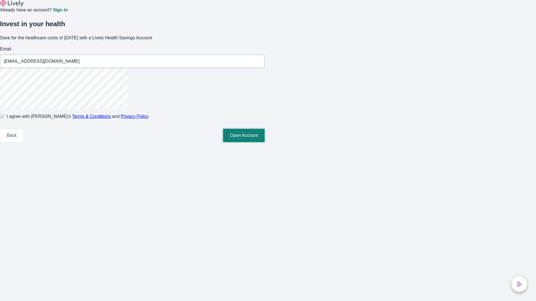
click at [265, 142] on button "Open Account" at bounding box center [244, 135] width 42 height 13
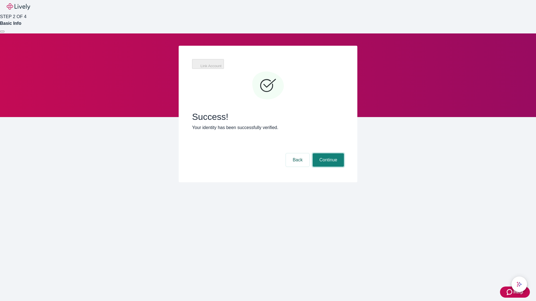
click at [327, 154] on button "Continue" at bounding box center [328, 160] width 31 height 13
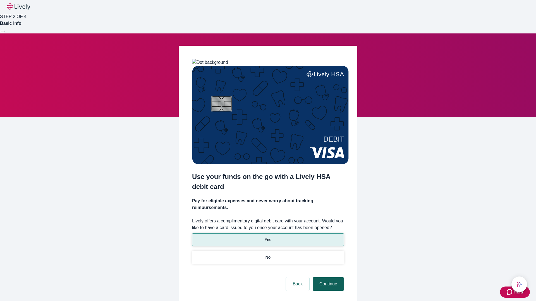
click at [268, 237] on p "Yes" at bounding box center [268, 240] width 7 height 6
click at [327, 278] on button "Continue" at bounding box center [328, 284] width 31 height 13
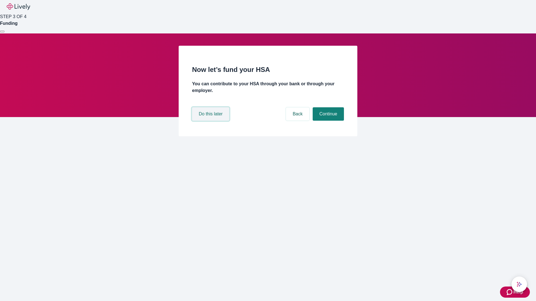
click at [211, 121] on button "Do this later" at bounding box center [210, 113] width 37 height 13
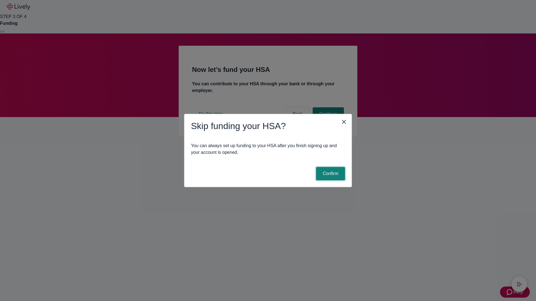
click at [330, 174] on button "Confirm" at bounding box center [330, 173] width 29 height 13
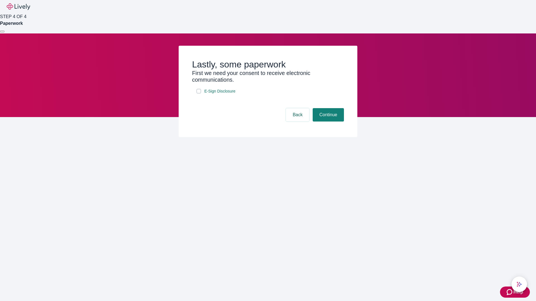
click at [199, 94] on input "E-Sign Disclosure" at bounding box center [199, 91] width 4 height 4
checkbox input "true"
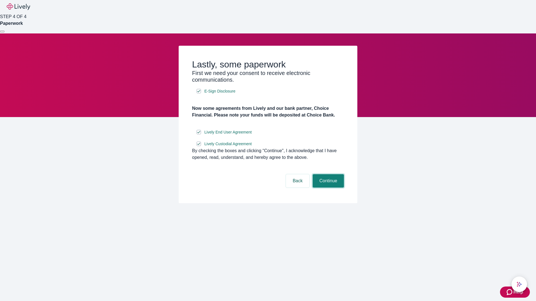
click at [327, 188] on button "Continue" at bounding box center [328, 180] width 31 height 13
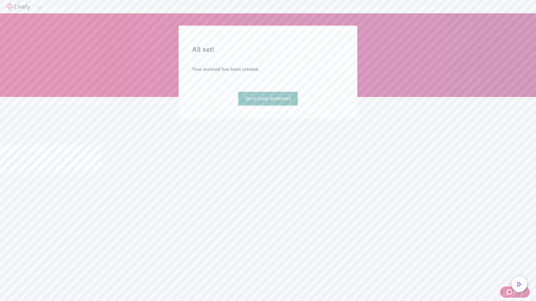
click at [268, 106] on link "Go to Lively dashboard" at bounding box center [267, 98] width 59 height 13
